Goal: Information Seeking & Learning: Learn about a topic

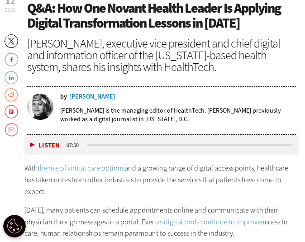
scroll to position [384, 0]
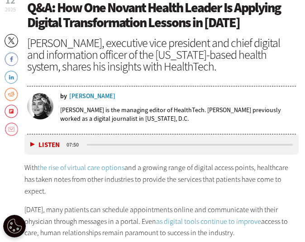
click at [118, 59] on div "[PERSON_NAME], executive vice president and chief digital and information offic…" at bounding box center [161, 54] width 269 height 35
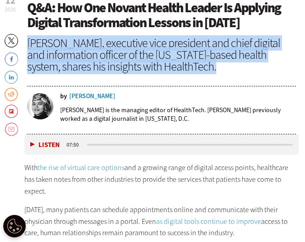
click at [118, 59] on div "[PERSON_NAME], executive vice president and chief digital and information offic…" at bounding box center [161, 54] width 269 height 35
copy header "[PERSON_NAME], executive vice president and chief digital and information offic…"
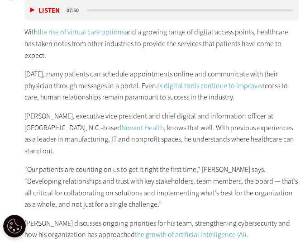
scroll to position [533, 0]
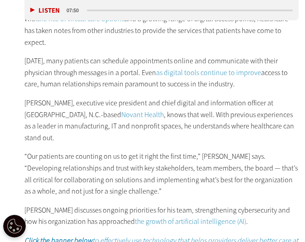
click at [74, 163] on p "“Our patients are counting on us to get it right the first time,” [PERSON_NAME]…" at bounding box center [161, 174] width 274 height 46
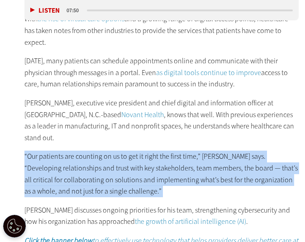
click at [74, 163] on p "“Our patients are counting on us to get it right the first time,” [PERSON_NAME]…" at bounding box center [161, 174] width 274 height 46
copy div "“Our patients are counting on us to get it right the first time,” [PERSON_NAME]…"
